Goal: Task Accomplishment & Management: Manage account settings

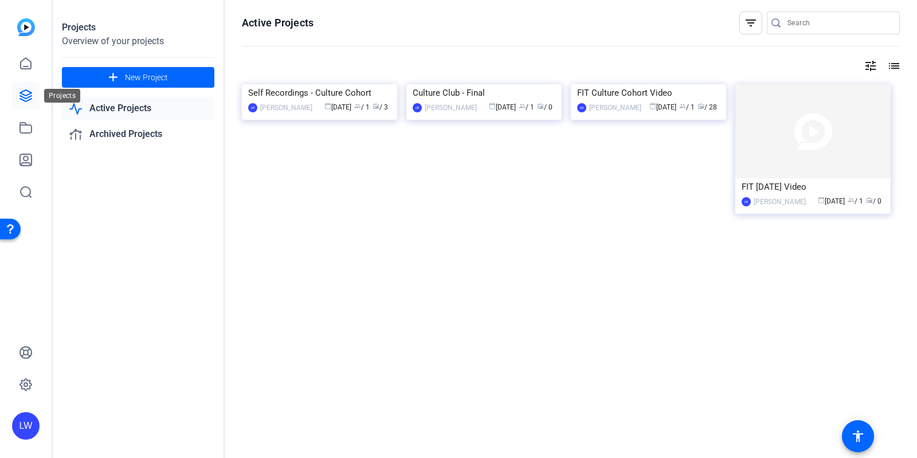
click at [26, 96] on icon at bounding box center [26, 96] width 14 height 14
click at [605, 101] on div "FIT Culture Cohort Video" at bounding box center [648, 92] width 143 height 17
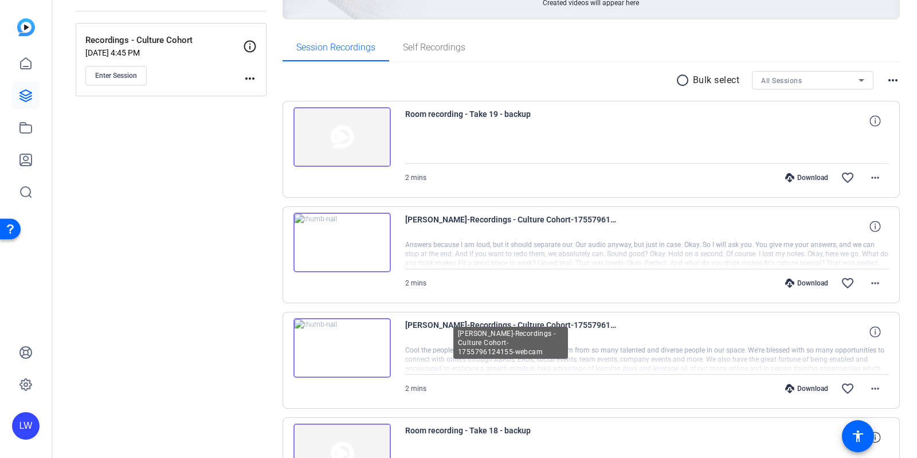
scroll to position [166, 0]
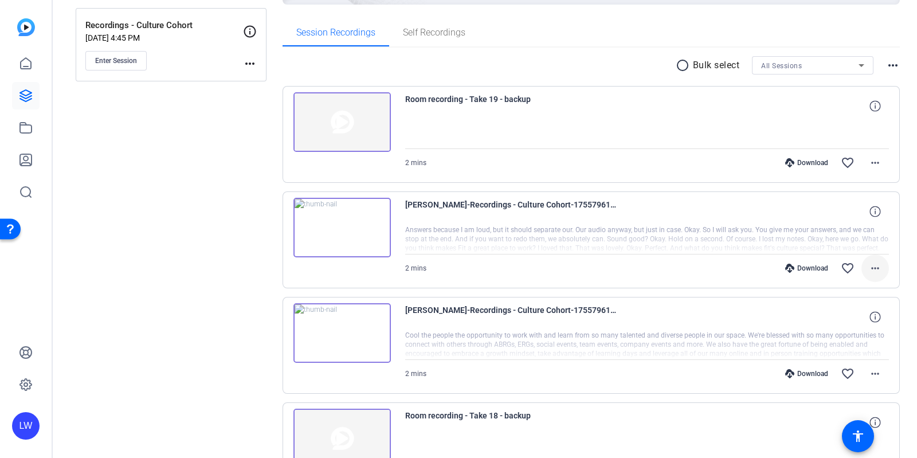
click at [868, 267] on mat-icon "more_horiz" at bounding box center [875, 268] width 14 height 14
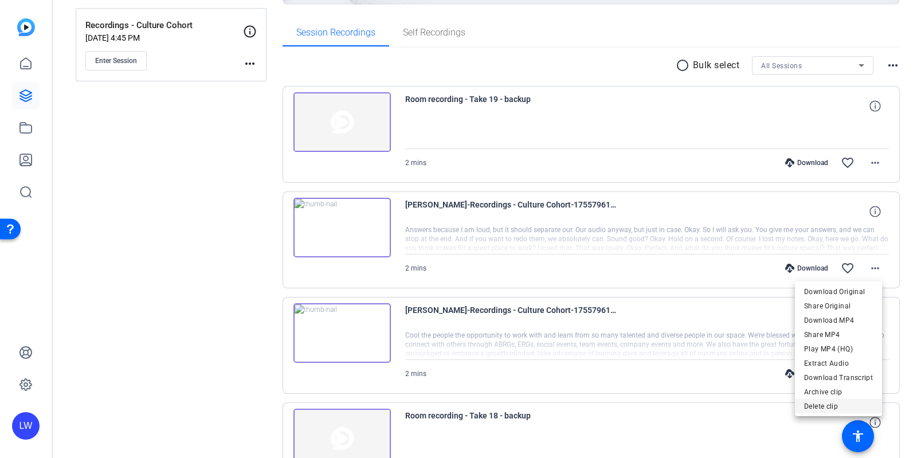
click at [820, 407] on span "Delete clip" at bounding box center [838, 406] width 69 height 14
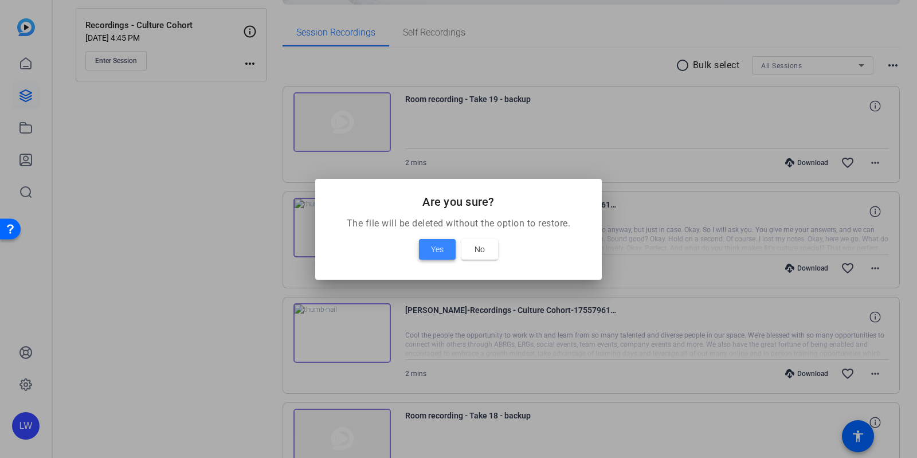
click at [443, 246] on span at bounding box center [437, 249] width 37 height 28
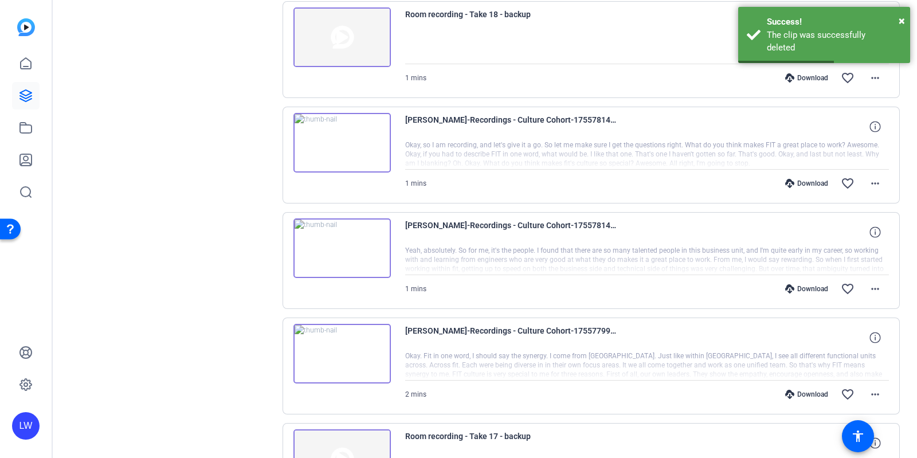
scroll to position [462, 0]
click at [865, 191] on span at bounding box center [875, 183] width 28 height 28
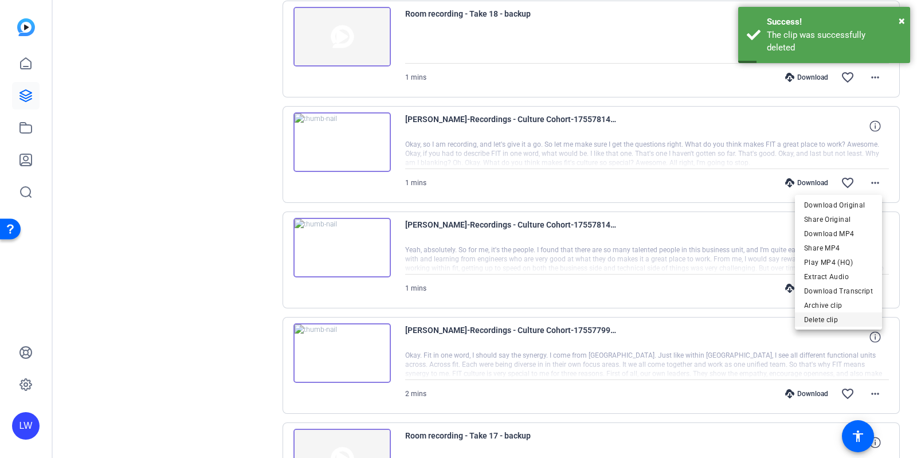
click at [824, 319] on span "Delete clip" at bounding box center [838, 320] width 69 height 14
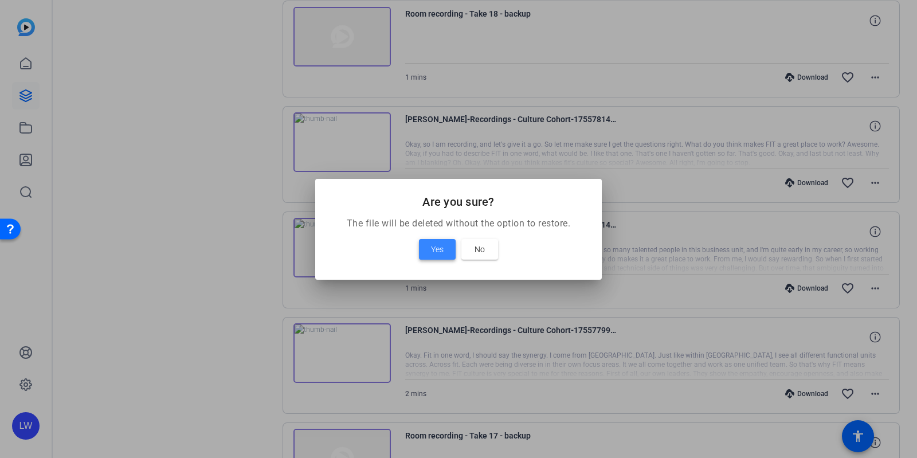
click at [433, 252] on span "Yes" at bounding box center [437, 249] width 13 height 14
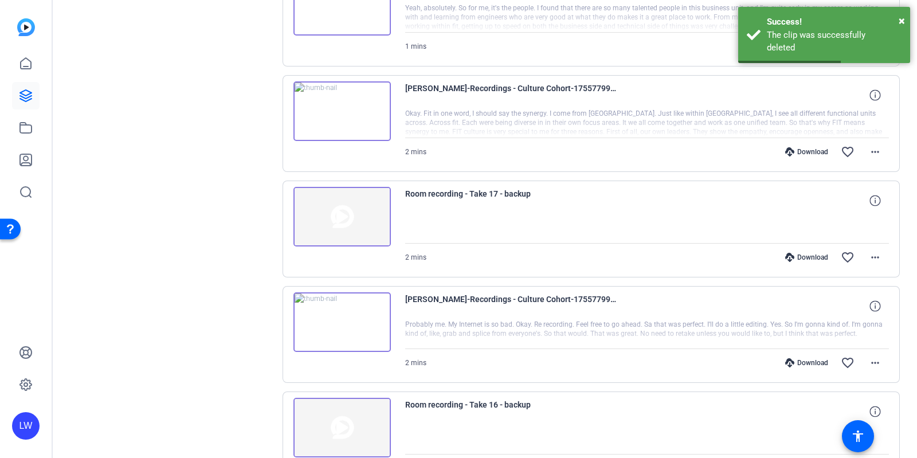
scroll to position [698, 0]
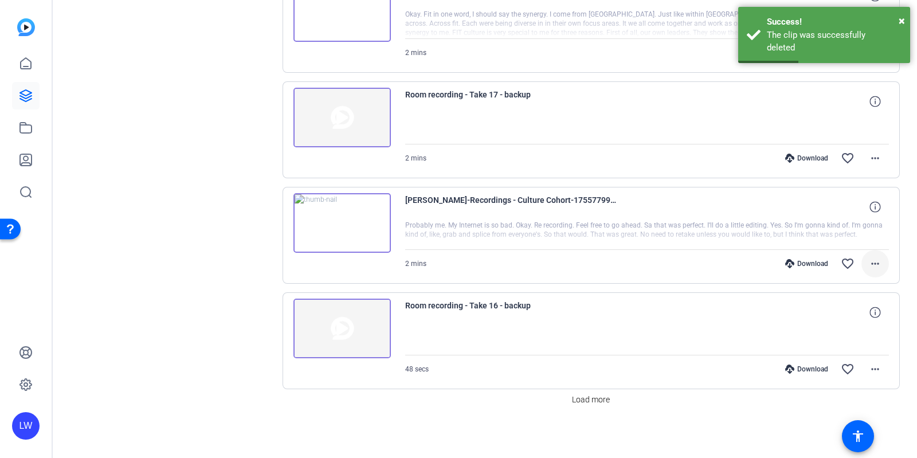
click at [877, 255] on span at bounding box center [875, 264] width 28 height 28
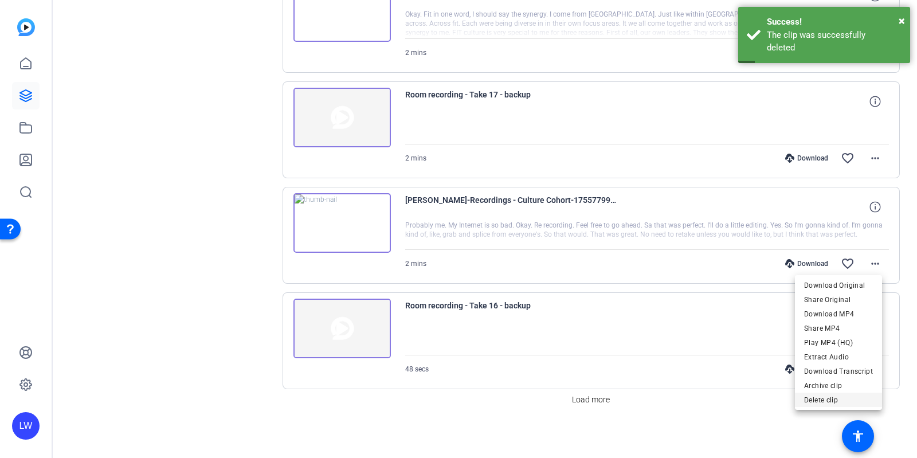
click at [825, 394] on span "Delete clip" at bounding box center [838, 399] width 69 height 14
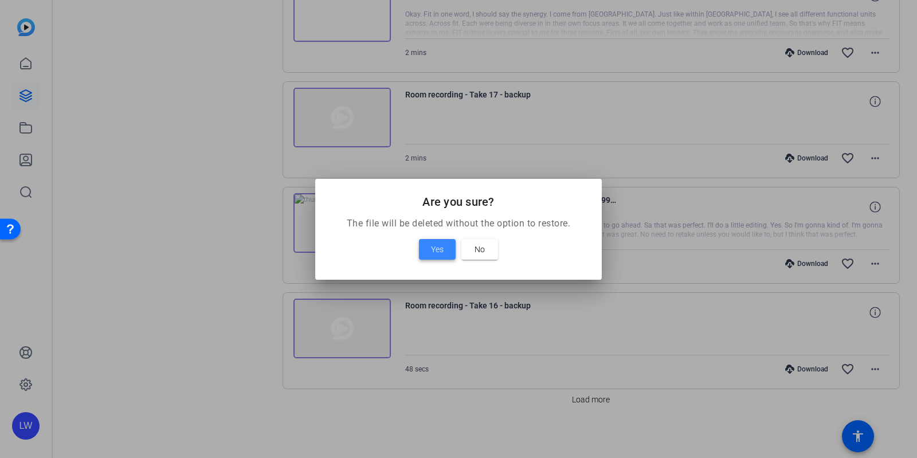
click at [426, 244] on span at bounding box center [437, 249] width 37 height 28
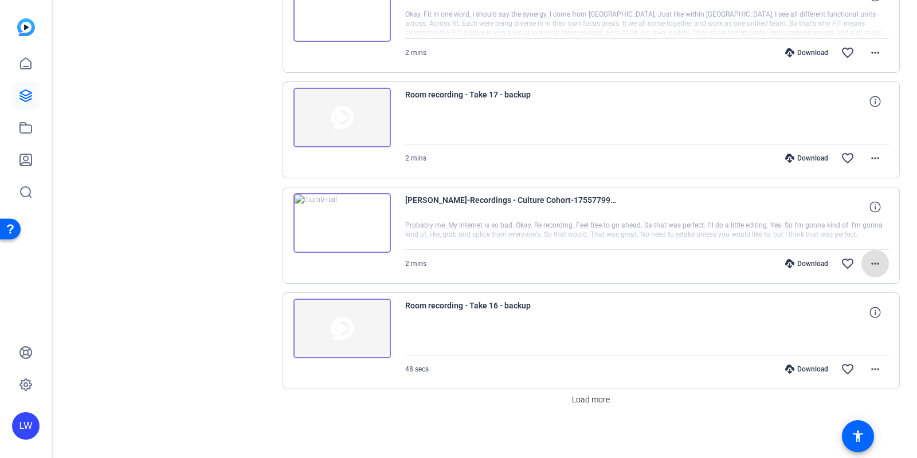
scroll to position [593, 0]
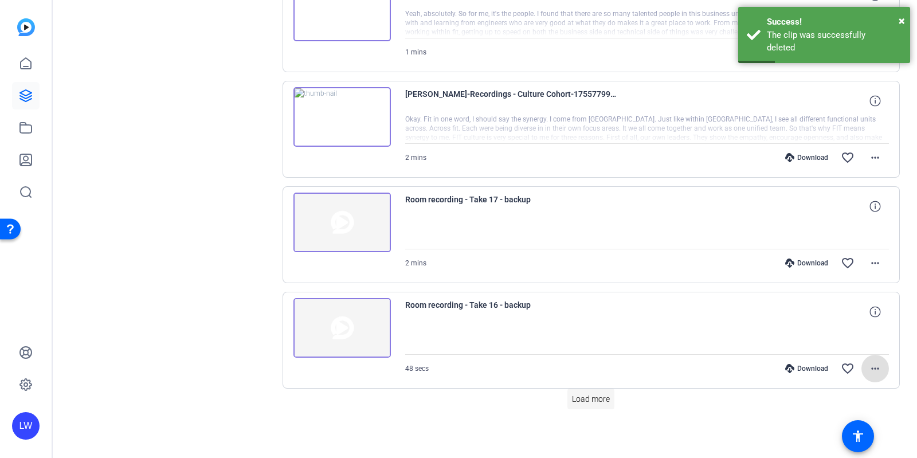
click at [572, 402] on span "Load more" at bounding box center [591, 399] width 38 height 12
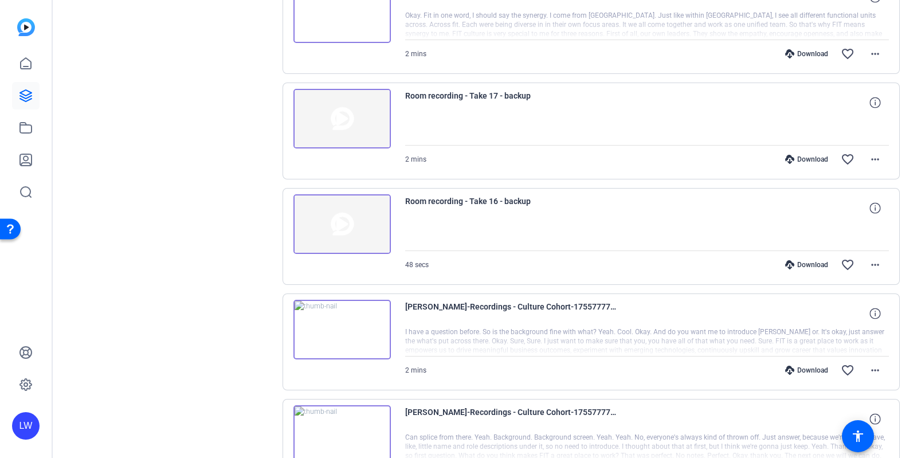
scroll to position [732, 0]
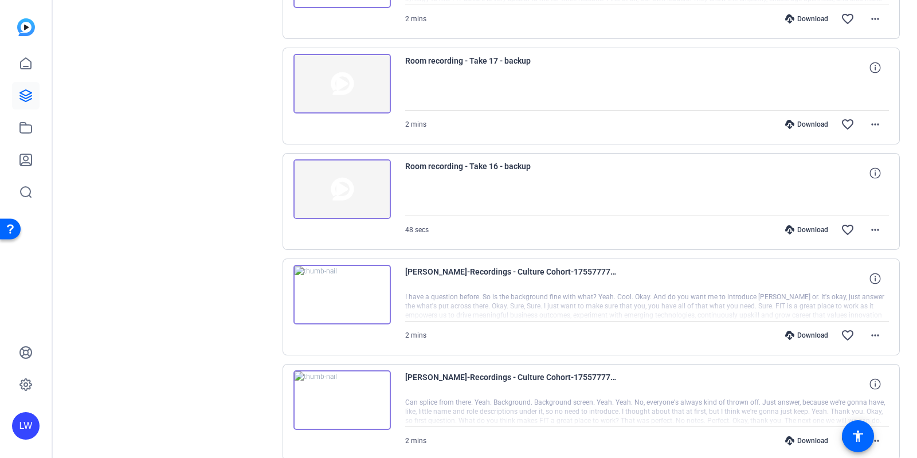
click at [361, 189] on img at bounding box center [341, 189] width 97 height 60
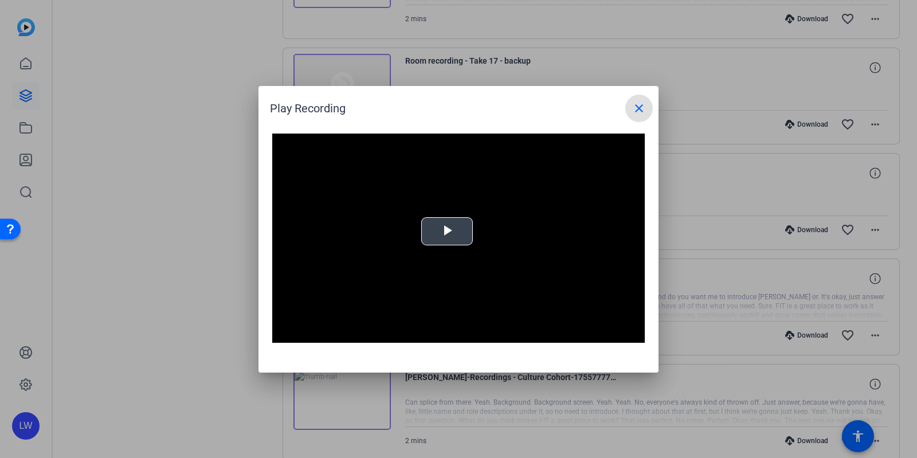
click at [438, 229] on video "Video Player" at bounding box center [458, 238] width 372 height 210
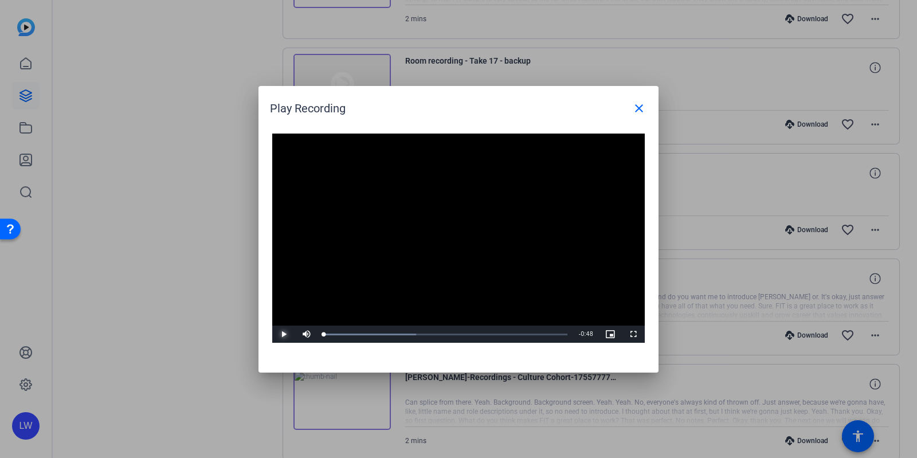
click at [286, 334] on span "Video Player" at bounding box center [283, 334] width 23 height 0
click at [633, 113] on mat-icon "close" at bounding box center [639, 108] width 14 height 14
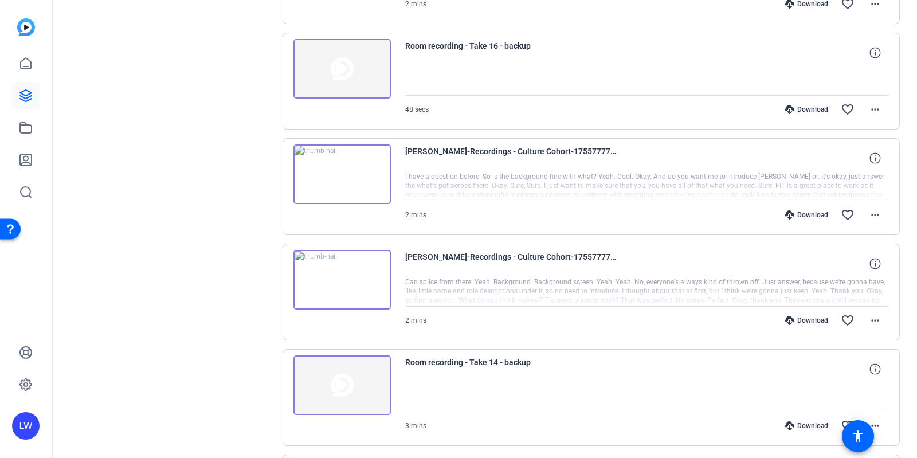
scroll to position [989, 0]
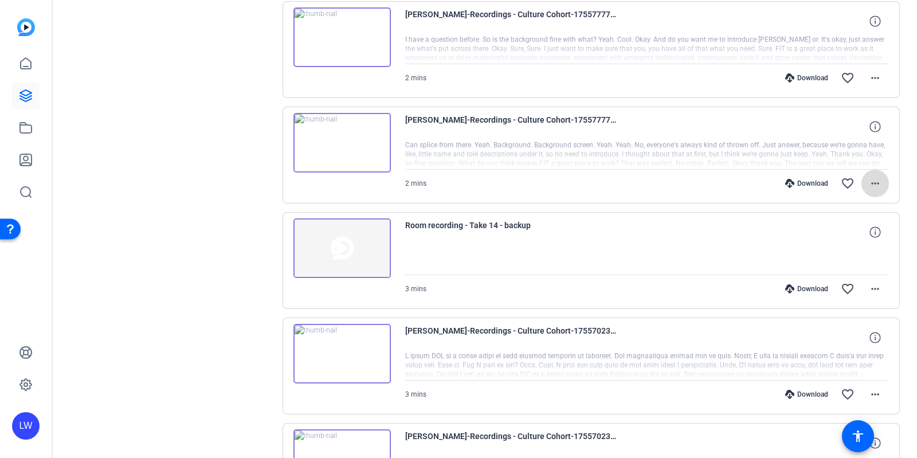
click at [868, 186] on mat-icon "more_horiz" at bounding box center [875, 183] width 14 height 14
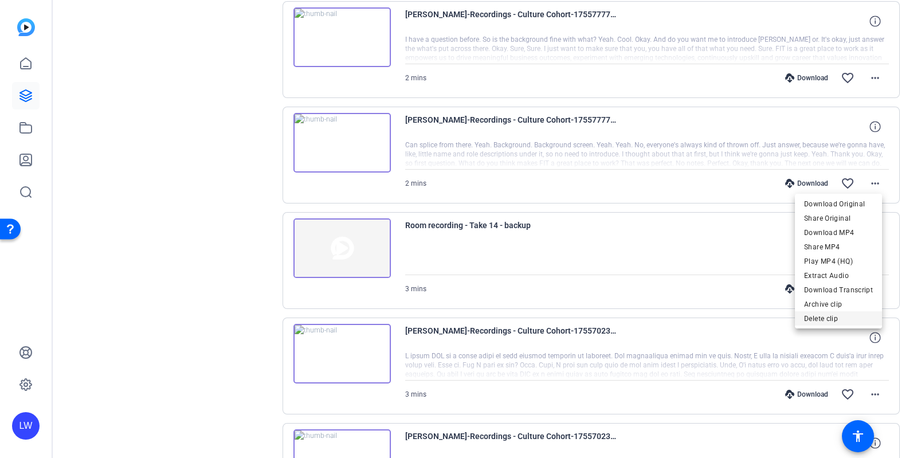
click at [819, 322] on span "Delete clip" at bounding box center [838, 319] width 69 height 14
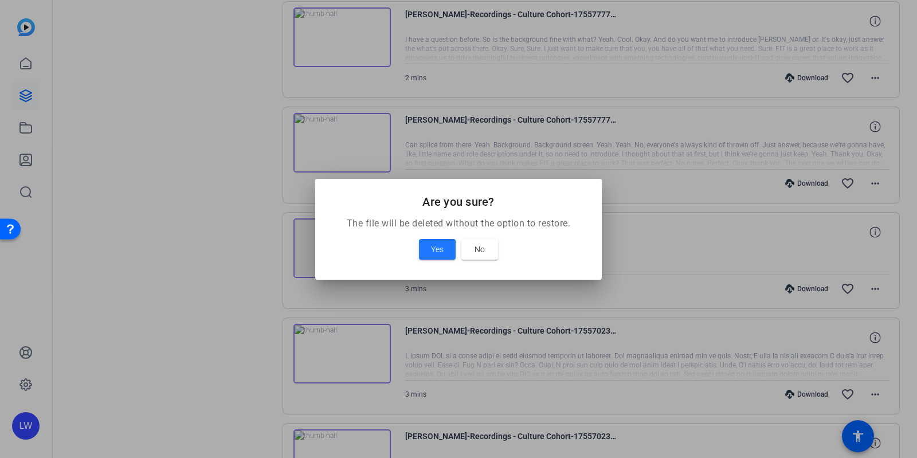
click at [414, 247] on div "Yes No" at bounding box center [458, 249] width 259 height 21
click at [430, 246] on span at bounding box center [437, 249] width 37 height 28
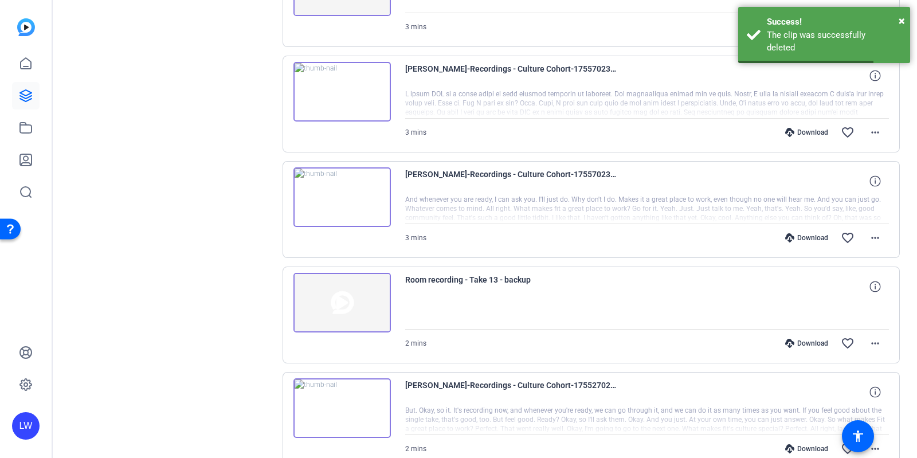
scroll to position [1148, 0]
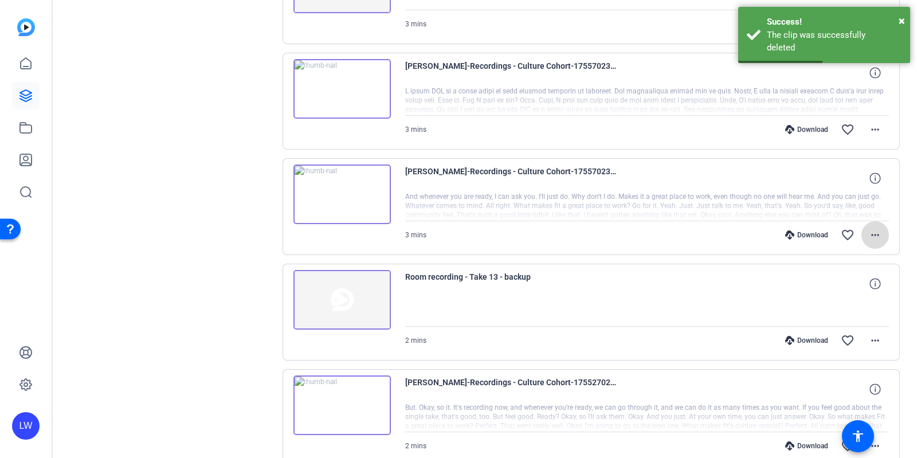
click at [868, 229] on mat-icon "more_horiz" at bounding box center [875, 235] width 14 height 14
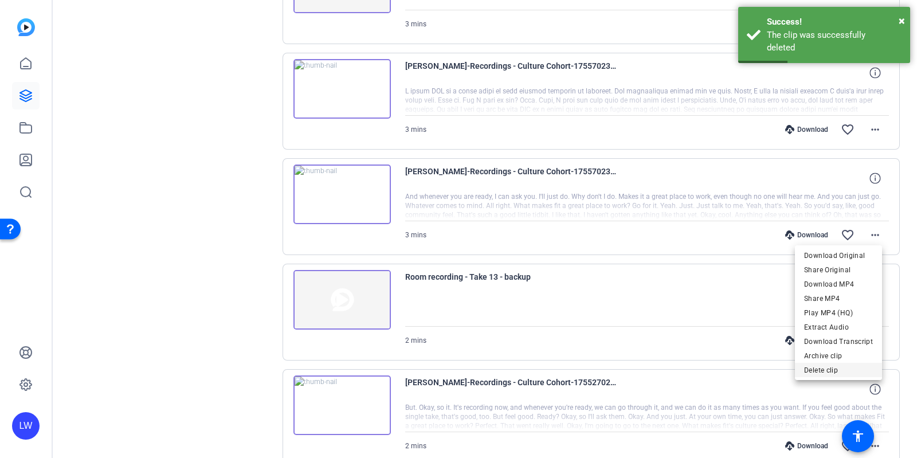
click at [819, 372] on span "Delete clip" at bounding box center [838, 370] width 69 height 14
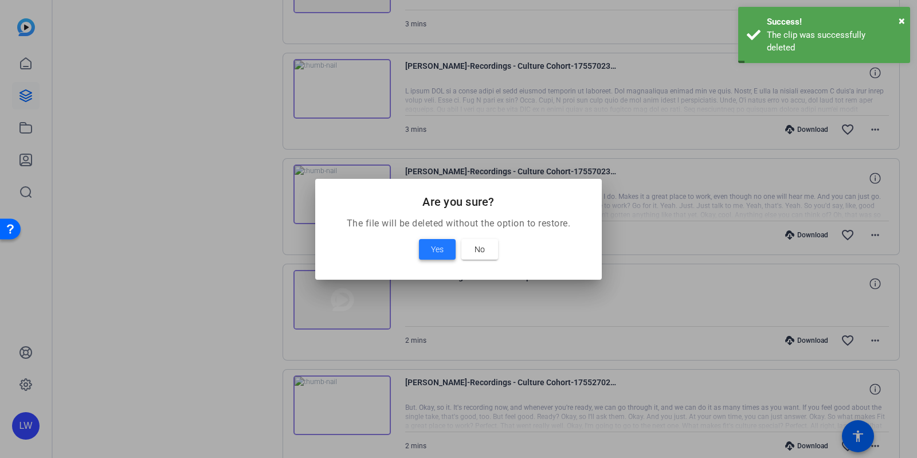
click at [433, 242] on button "Yes" at bounding box center [437, 249] width 37 height 21
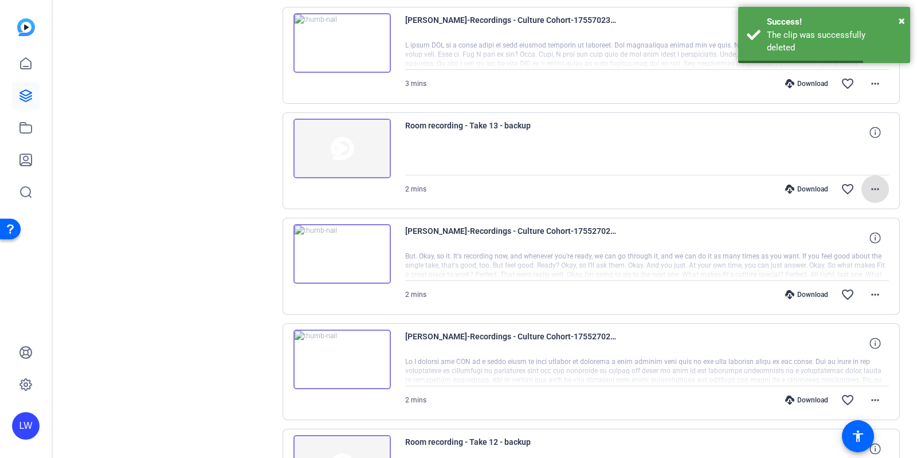
scroll to position [1195, 0]
click at [868, 291] on mat-icon "more_horiz" at bounding box center [875, 294] width 14 height 14
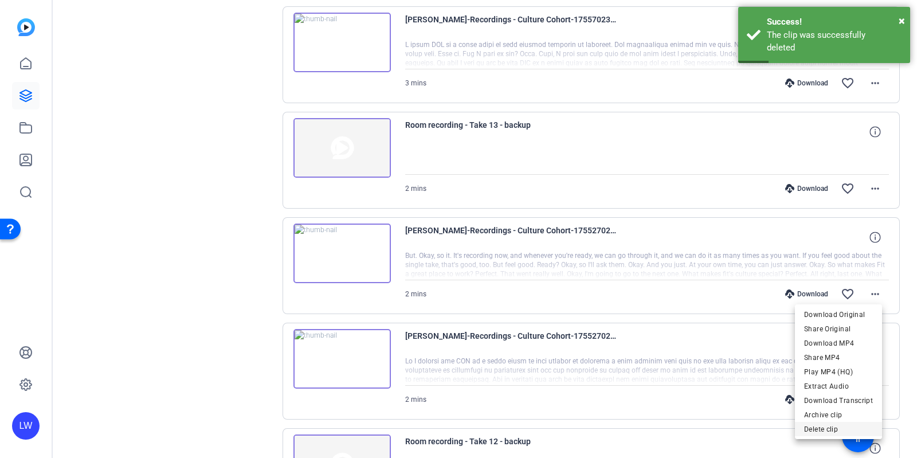
click at [820, 429] on span "Delete clip" at bounding box center [838, 429] width 69 height 14
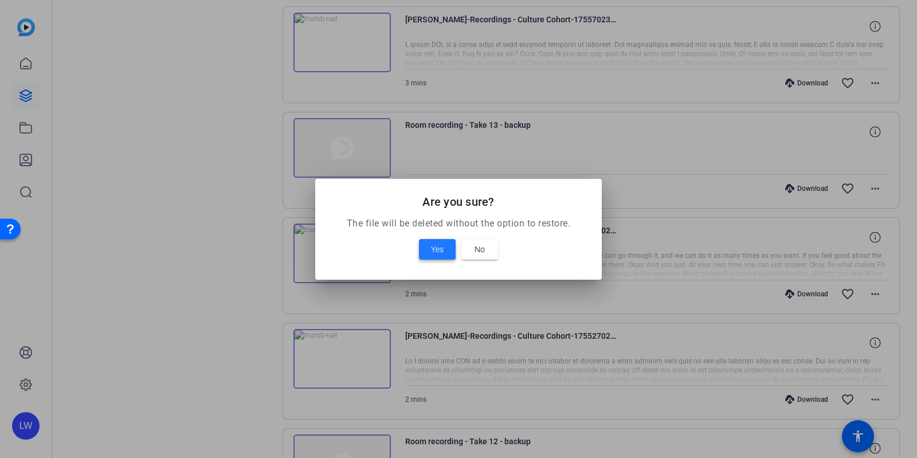
click at [441, 249] on span "Yes" at bounding box center [437, 249] width 13 height 14
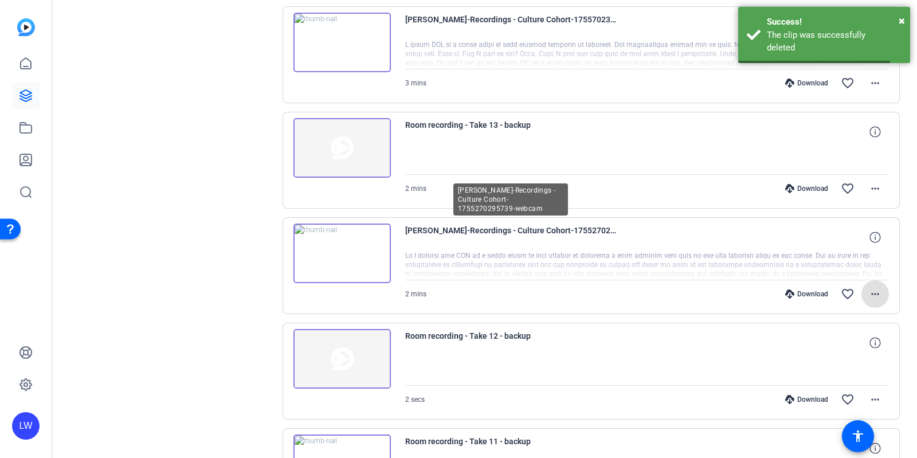
scroll to position [1329, 0]
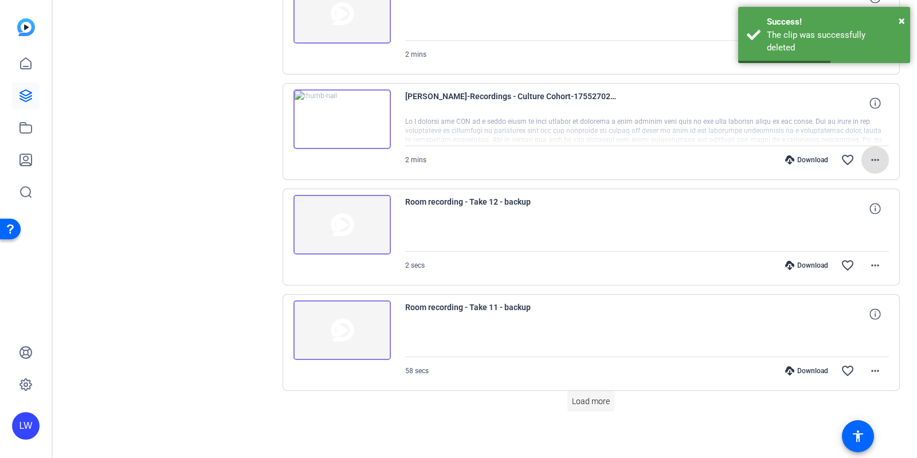
click at [590, 403] on span at bounding box center [590, 401] width 47 height 28
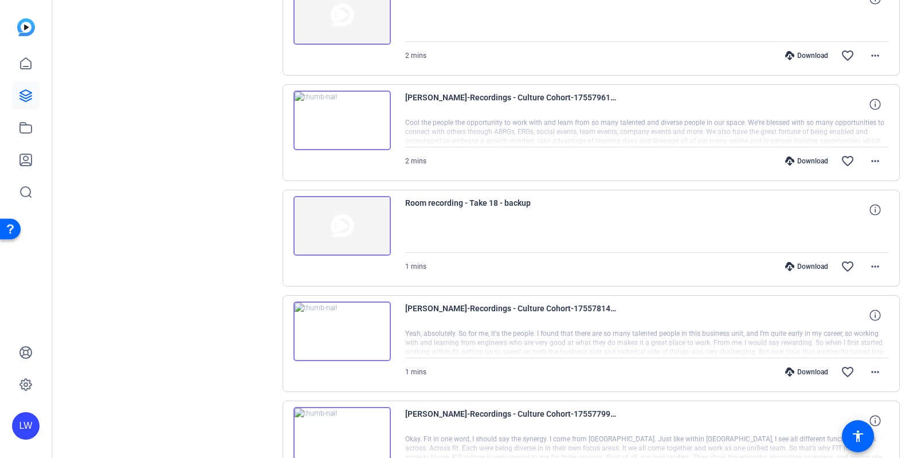
scroll to position [0, 0]
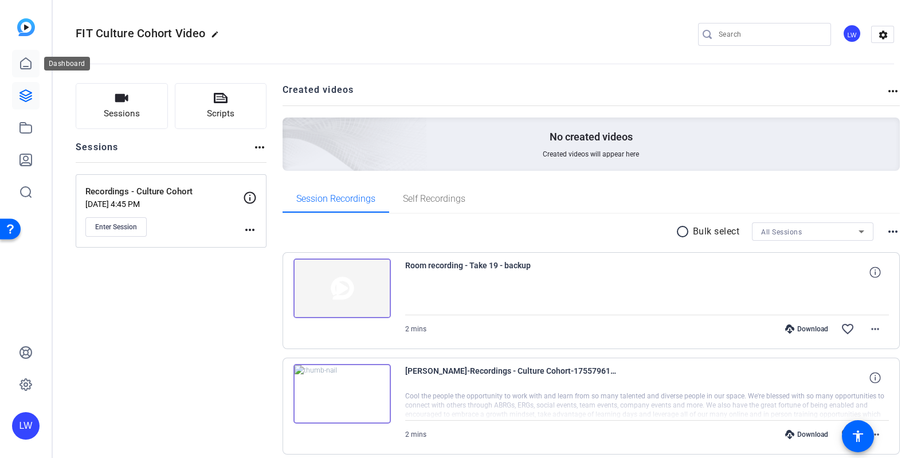
click at [20, 68] on icon at bounding box center [26, 64] width 14 height 14
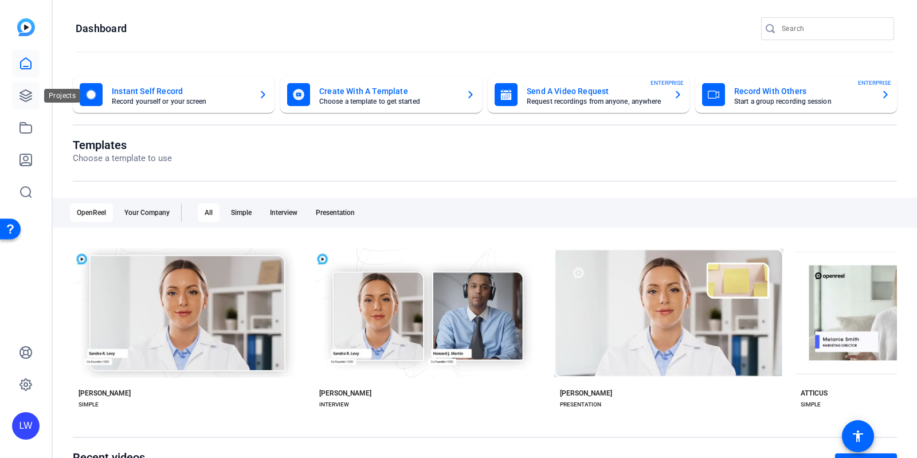
click at [26, 93] on icon at bounding box center [26, 96] width 14 height 14
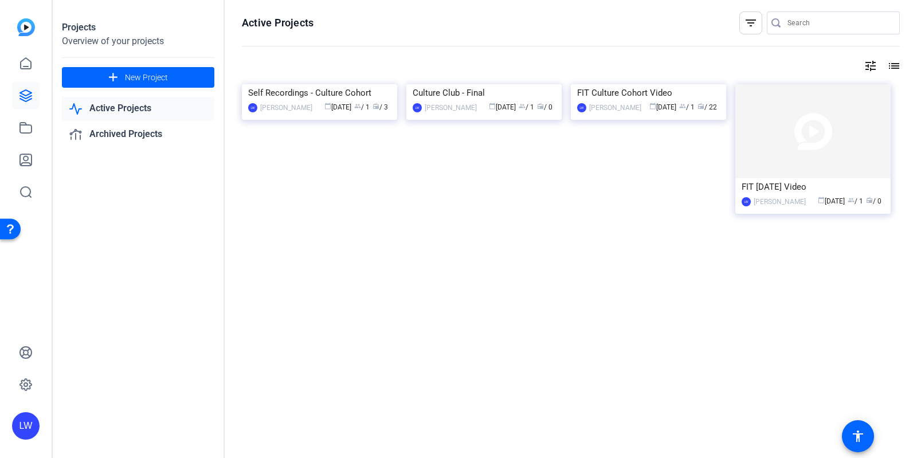
click at [518, 84] on img at bounding box center [483, 84] width 155 height 0
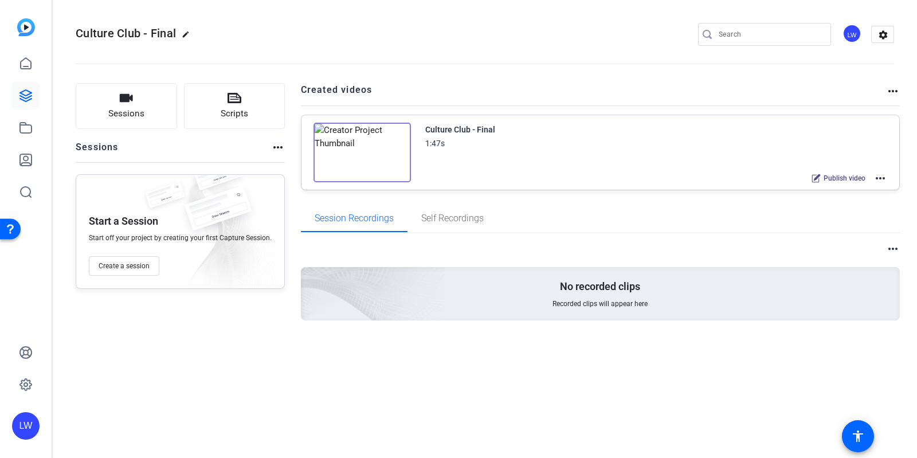
click at [882, 179] on mat-icon "more_horiz" at bounding box center [880, 178] width 14 height 14
click at [854, 193] on span "Edit in Creator" at bounding box center [839, 191] width 80 height 14
